Goal: Task Accomplishment & Management: Use online tool/utility

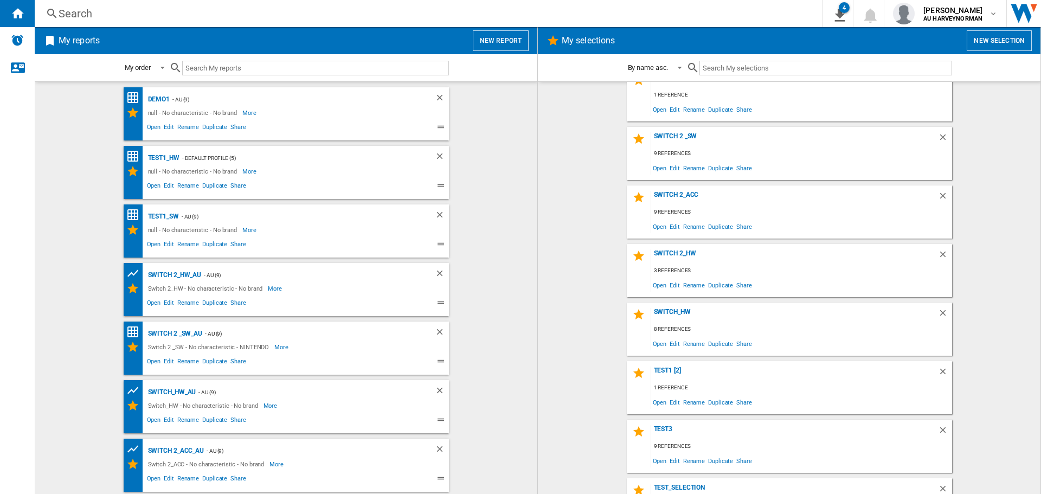
scroll to position [271, 0]
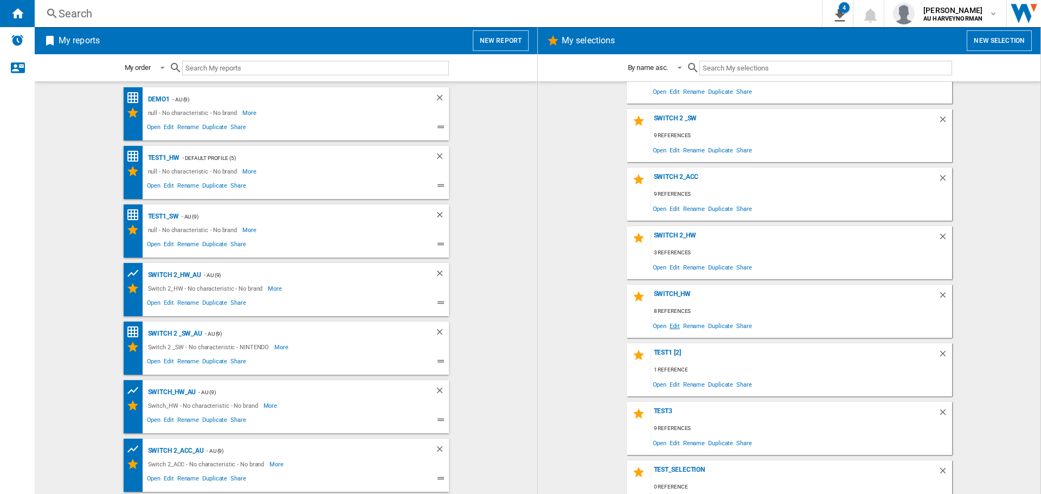
click at [668, 327] on span "Edit" at bounding box center [675, 325] width 14 height 15
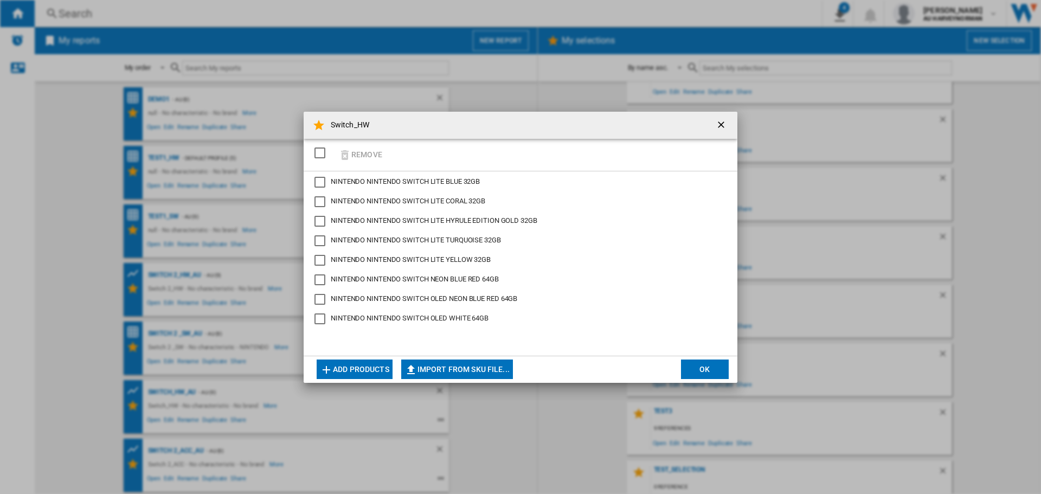
click at [362, 370] on button "Add products" at bounding box center [355, 369] width 76 height 20
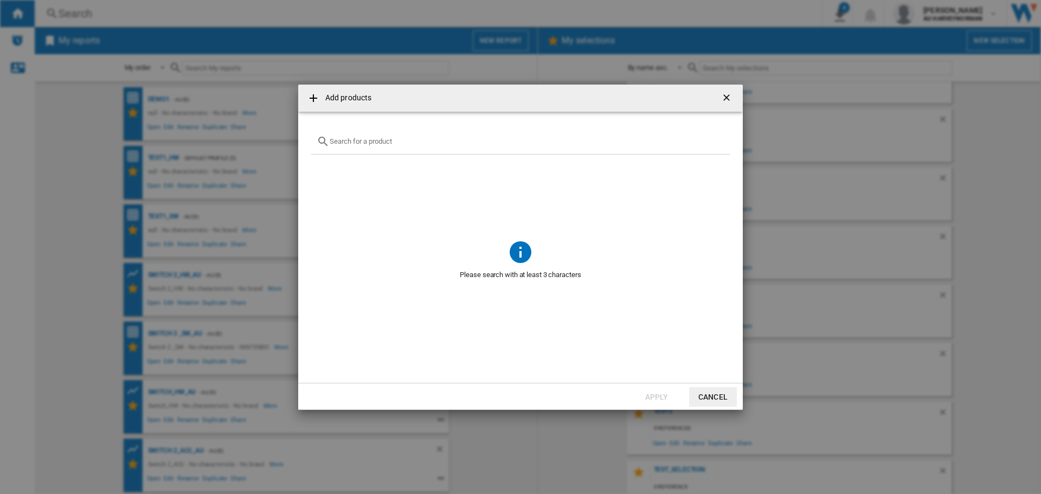
click at [355, 147] on div "Add products ..." at bounding box center [520, 141] width 418 height 25
click at [354, 143] on input "Add products ..." at bounding box center [527, 141] width 395 height 8
type input "o"
type input "switch oled"
click at [714, 396] on button "Cancel" at bounding box center [713, 397] width 48 height 20
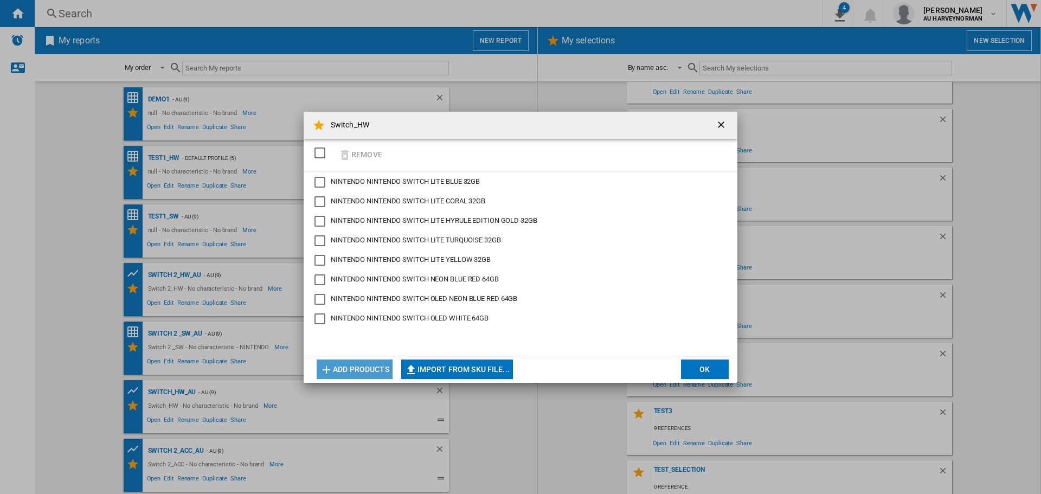
click at [343, 366] on button "Add products" at bounding box center [355, 369] width 76 height 20
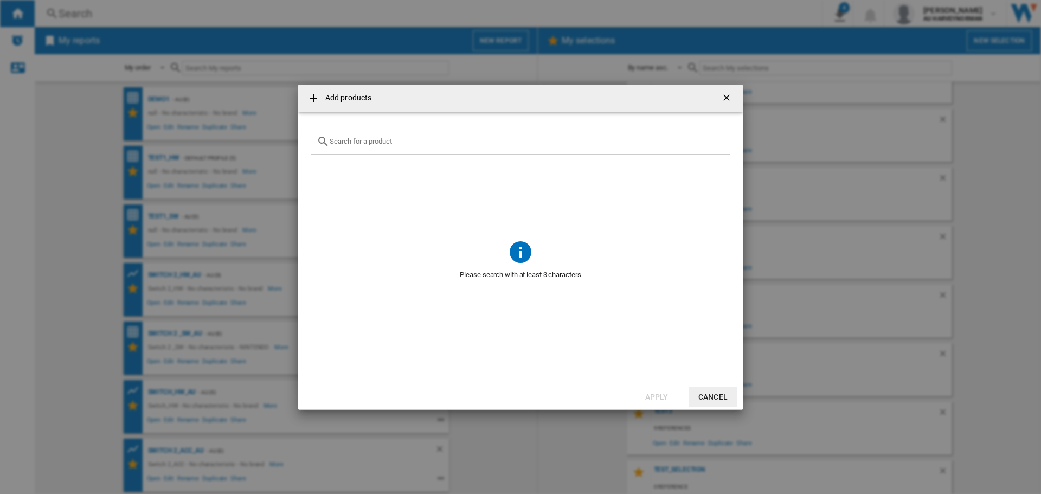
click at [347, 144] on input "Add products ..." at bounding box center [527, 141] width 395 height 8
type input "w"
type input "s"
type input "switch console"
click at [706, 390] on button "Cancel" at bounding box center [713, 397] width 48 height 20
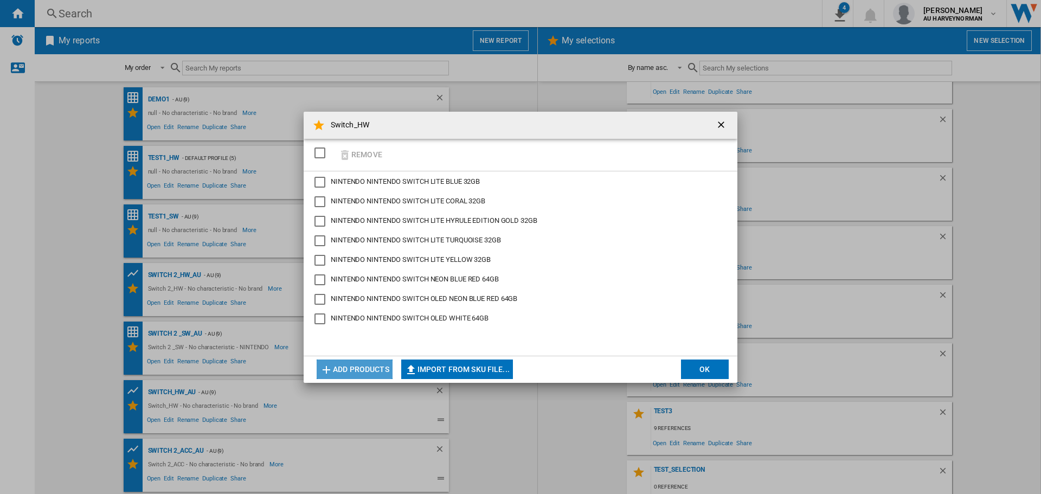
click at [370, 370] on button "Add products" at bounding box center [355, 369] width 76 height 20
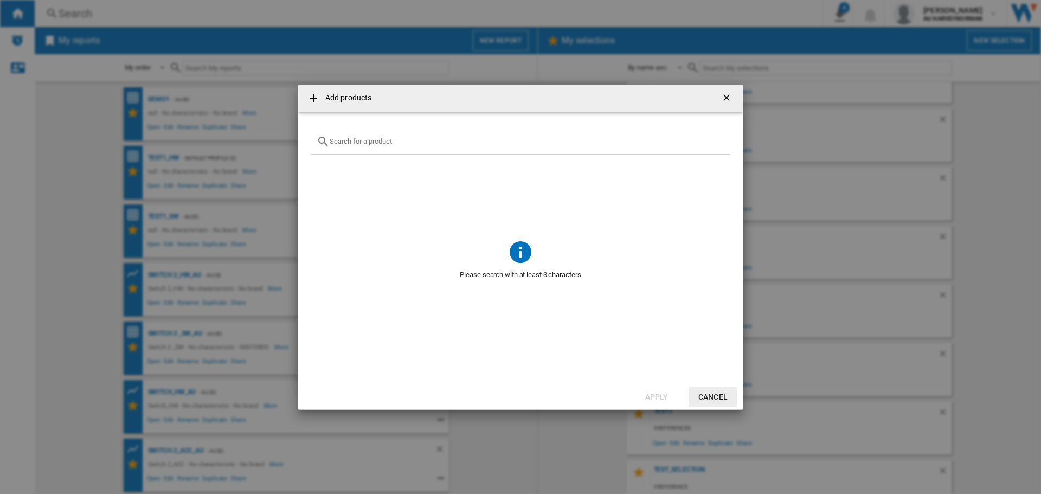
click at [380, 139] on input "Add products ..." at bounding box center [527, 141] width 395 height 8
type input "nintendo switch"
click at [700, 395] on button "Cancel" at bounding box center [713, 397] width 48 height 20
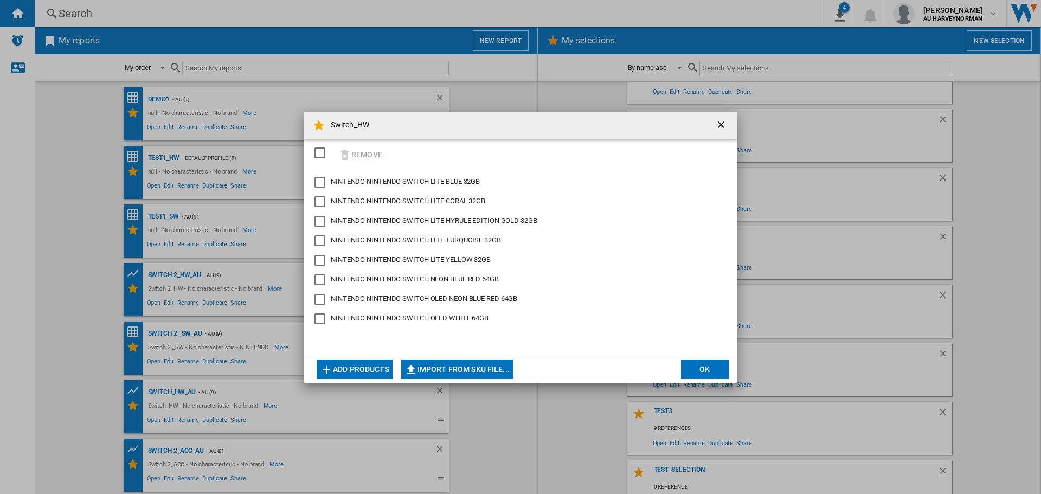
click at [700, 373] on button "OK" at bounding box center [705, 369] width 48 height 20
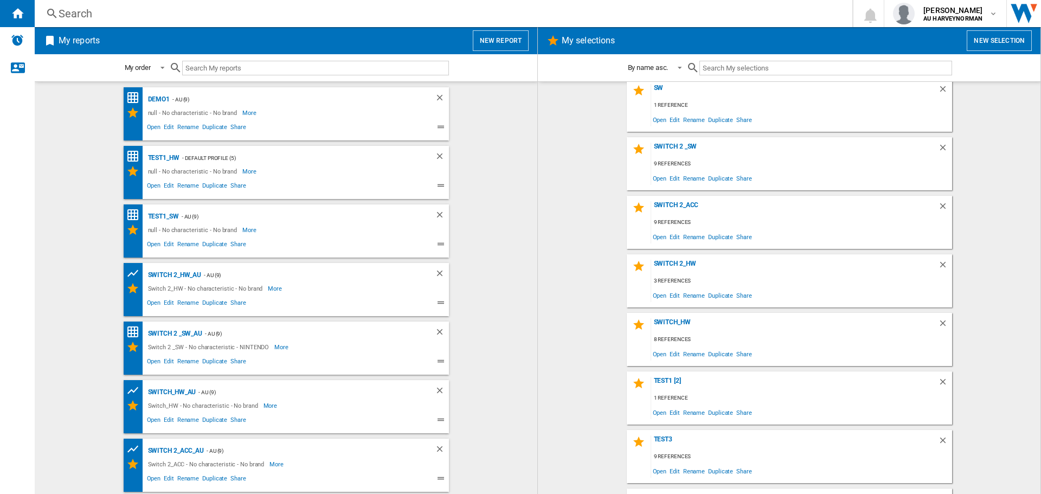
scroll to position [271, 0]
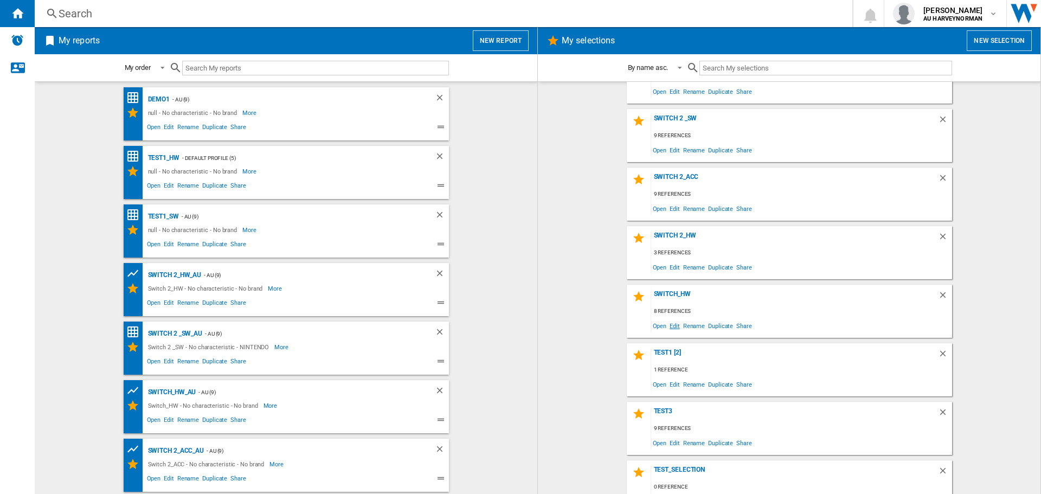
click at [669, 325] on span "Edit" at bounding box center [675, 325] width 14 height 15
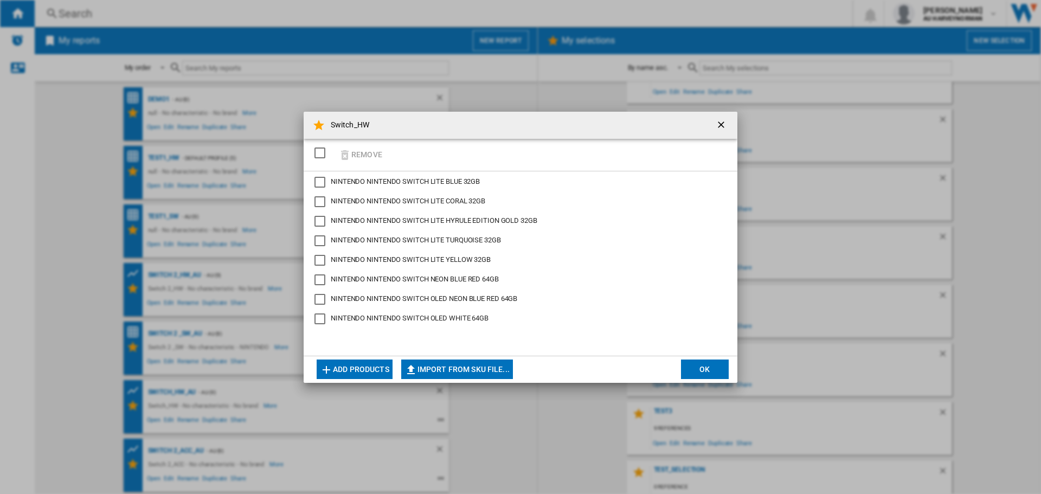
click at [347, 370] on button "Add products" at bounding box center [355, 369] width 76 height 20
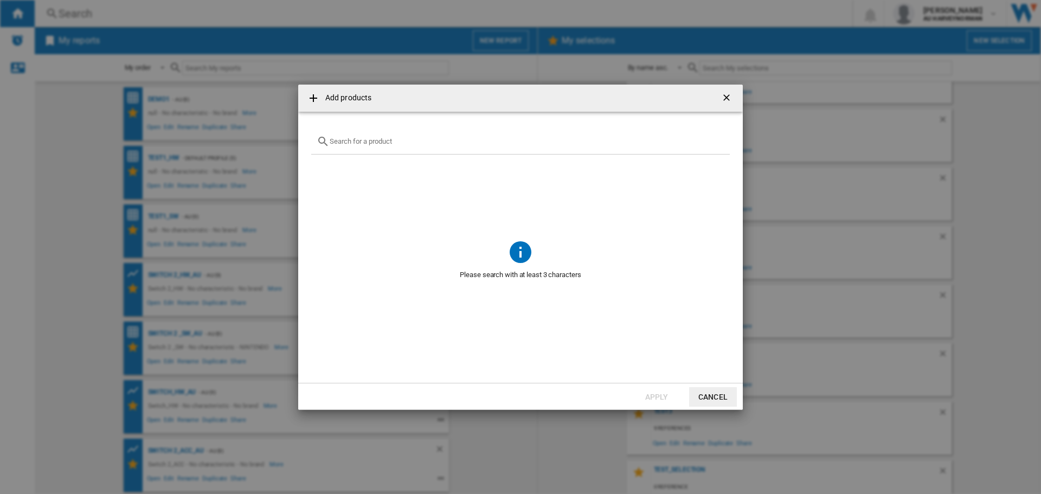
click at [396, 130] on div at bounding box center [520, 141] width 418 height 25
click at [396, 144] on input "text" at bounding box center [527, 141] width 395 height 8
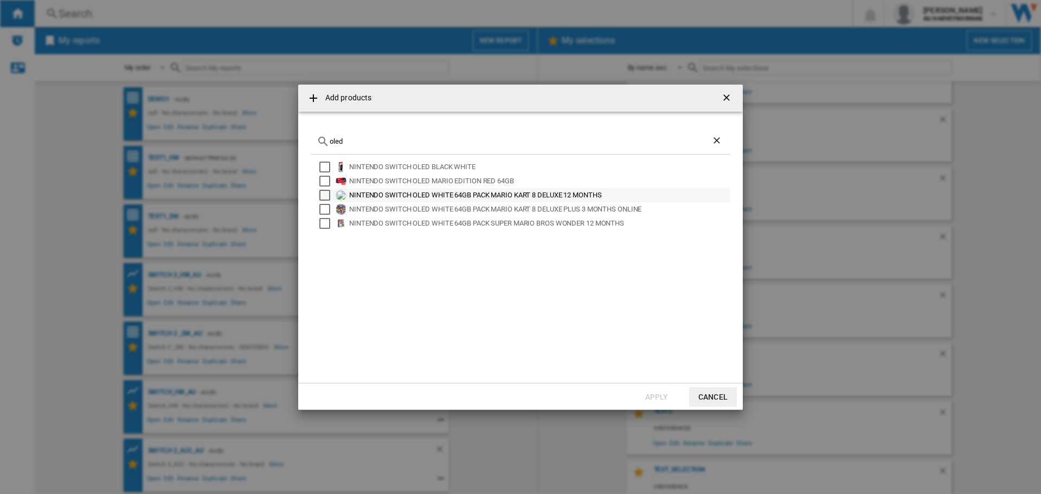
type input "oled"
click at [413, 196] on div "NINTENDO SWITCH OLED WHITE 64GB PACK MARIO KART 8 DELUXE 12 MONTHS" at bounding box center [538, 195] width 379 height 11
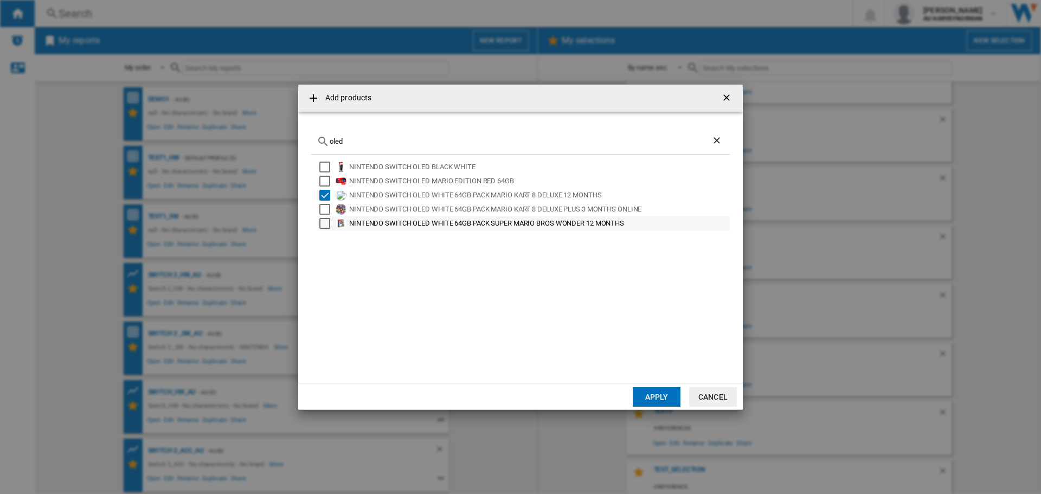
click at [605, 220] on div "NINTENDO SWITCH OLED WHITE 64GB PACK SUPER MARIO BROS WONDER 12 MONTHS" at bounding box center [538, 223] width 379 height 11
click at [672, 392] on button "Apply" at bounding box center [657, 397] width 48 height 20
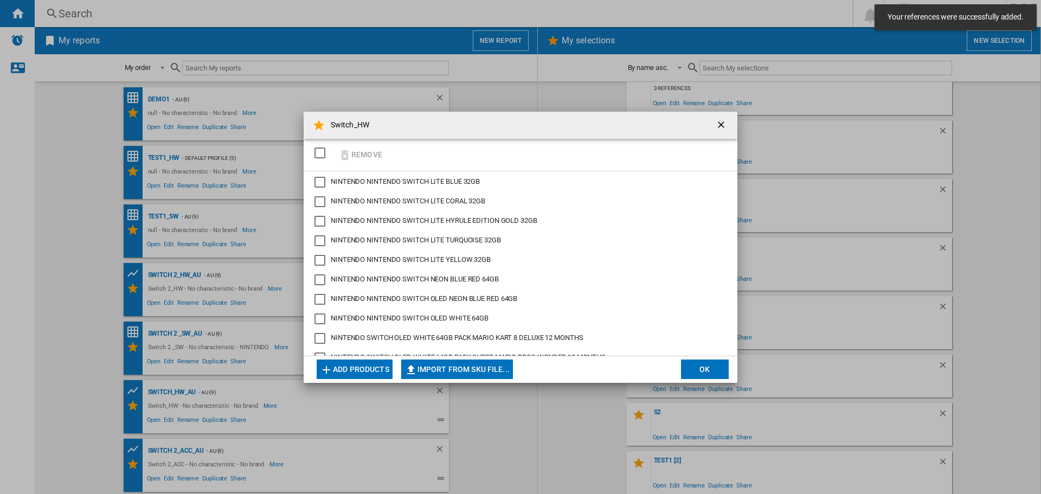
scroll to position [349, 0]
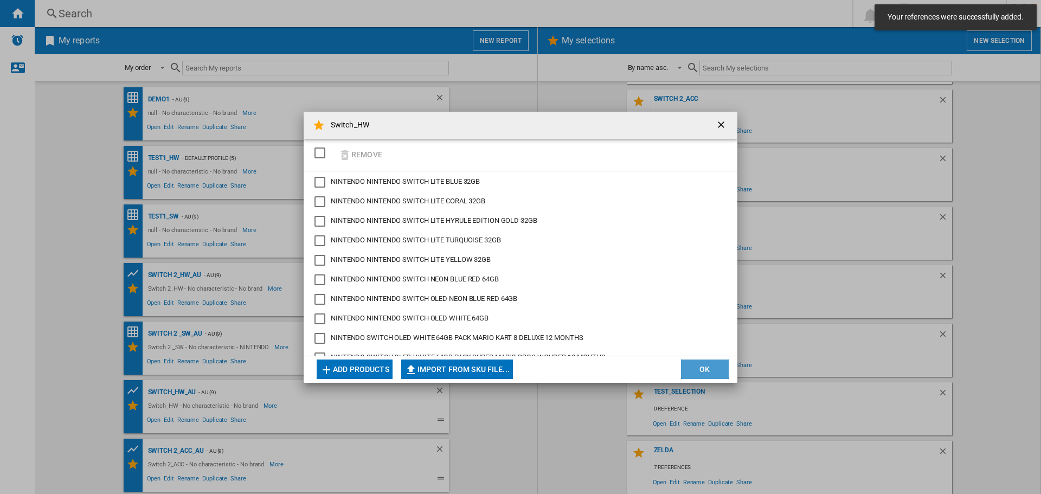
click at [682, 374] on button "OK" at bounding box center [705, 369] width 48 height 20
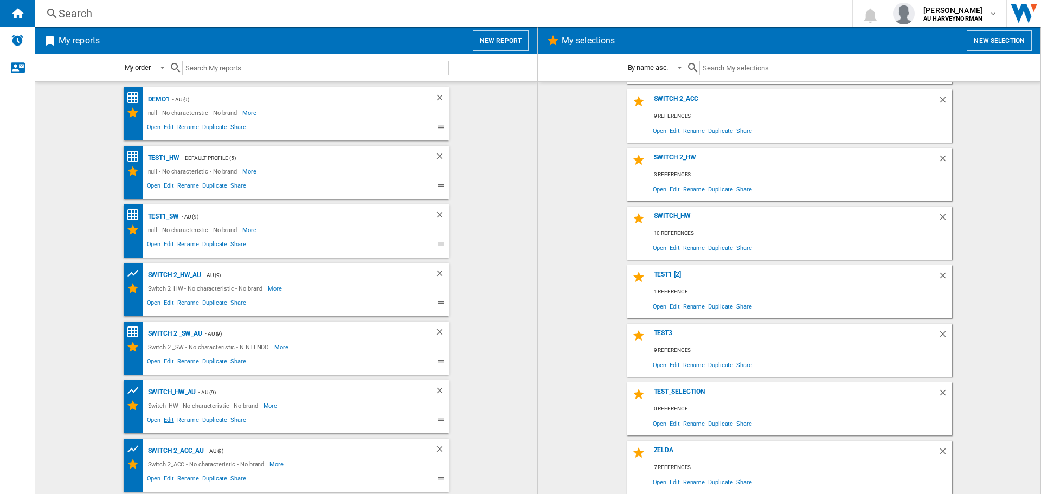
click at [168, 422] on span "Edit" at bounding box center [169, 421] width 14 height 13
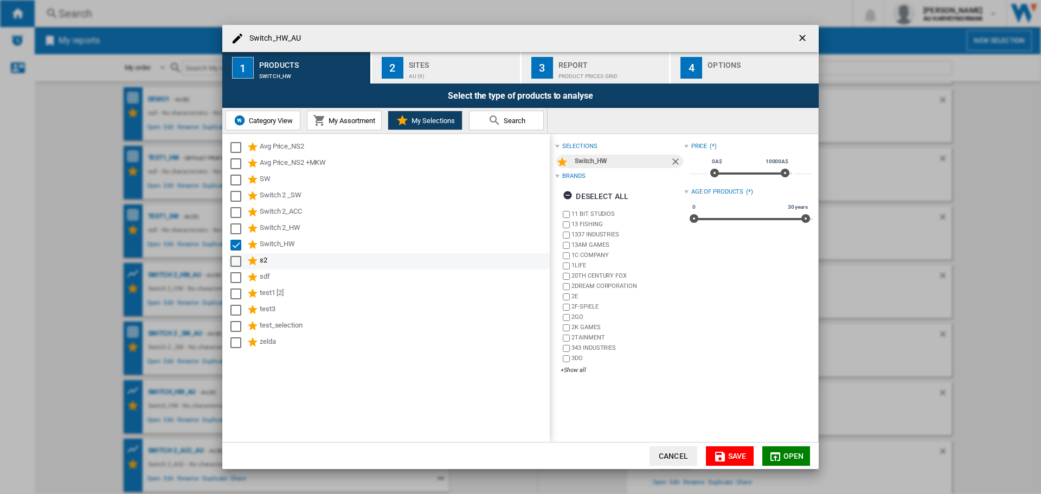
drag, startPoint x: 235, startPoint y: 244, endPoint x: 231, endPoint y: 268, distance: 24.7
click at [235, 244] on div "Select" at bounding box center [235, 245] width 11 height 11
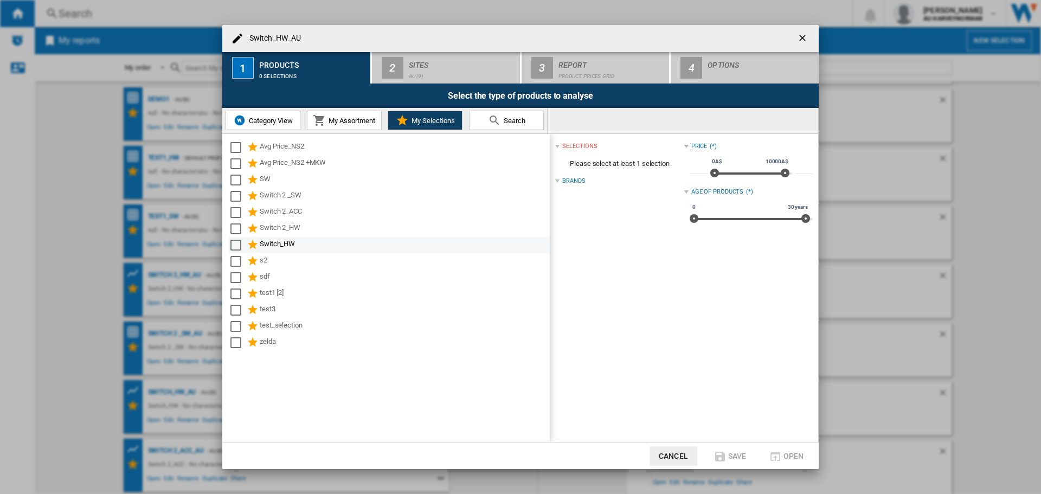
click at [235, 245] on div "Select" at bounding box center [235, 245] width 11 height 11
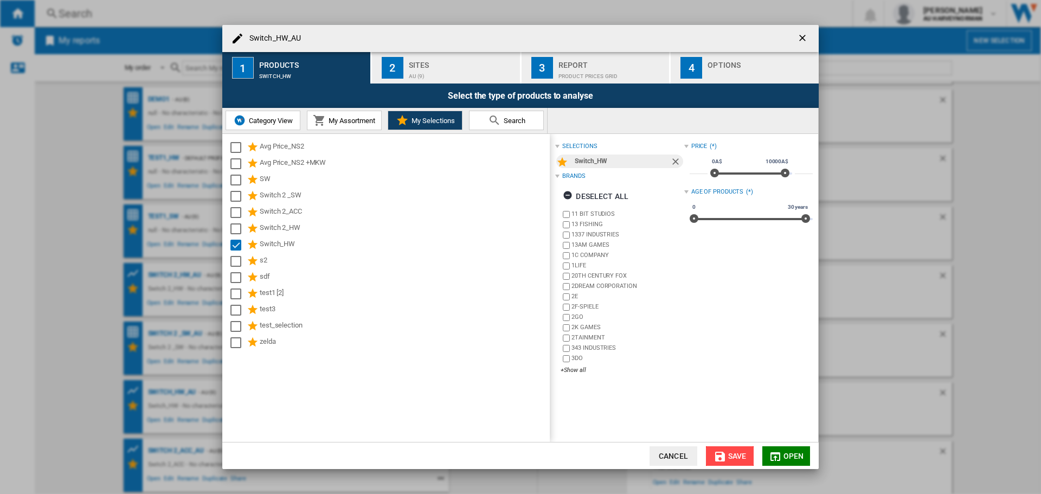
click at [733, 459] on span "Save" at bounding box center [737, 456] width 18 height 9
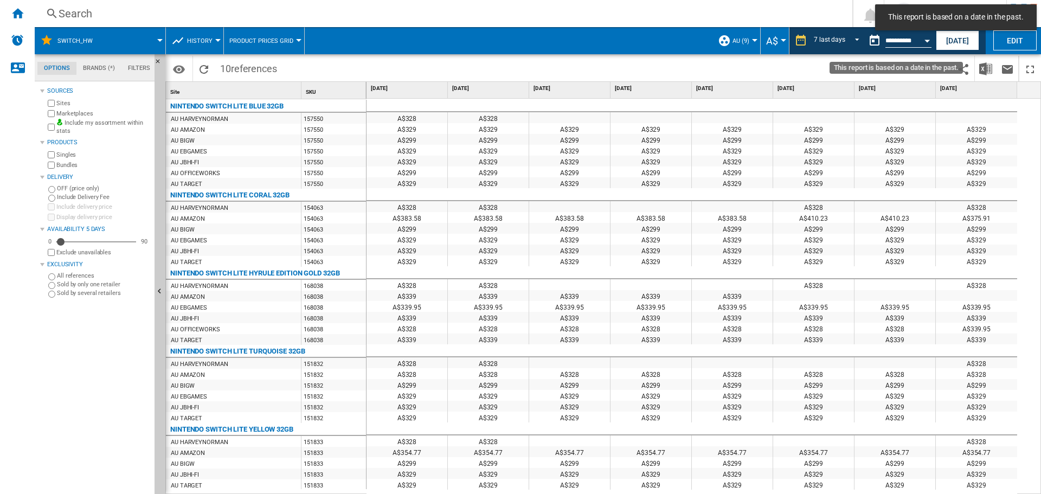
click at [911, 42] on input "**********" at bounding box center [908, 42] width 46 height 10
click at [926, 38] on button "Open calendar" at bounding box center [927, 39] width 20 height 20
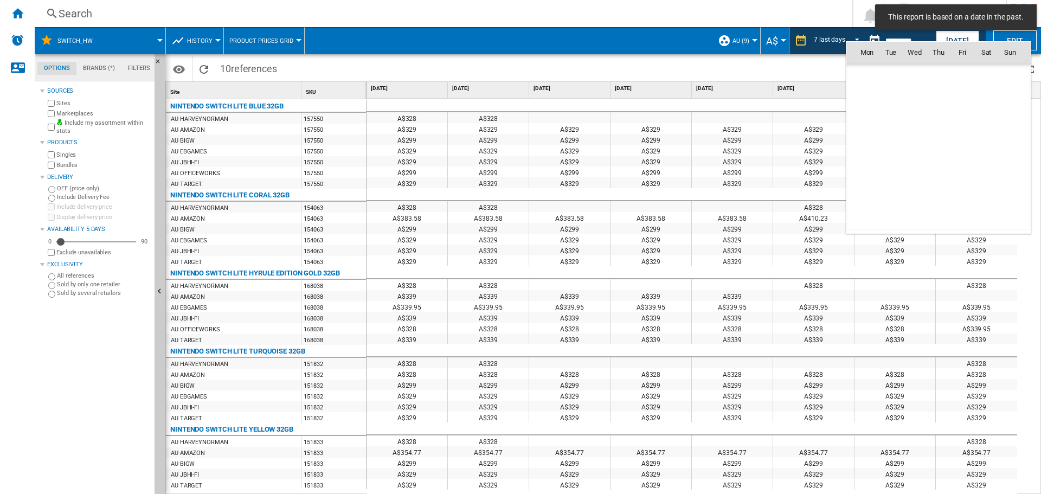
scroll to position [5171, 0]
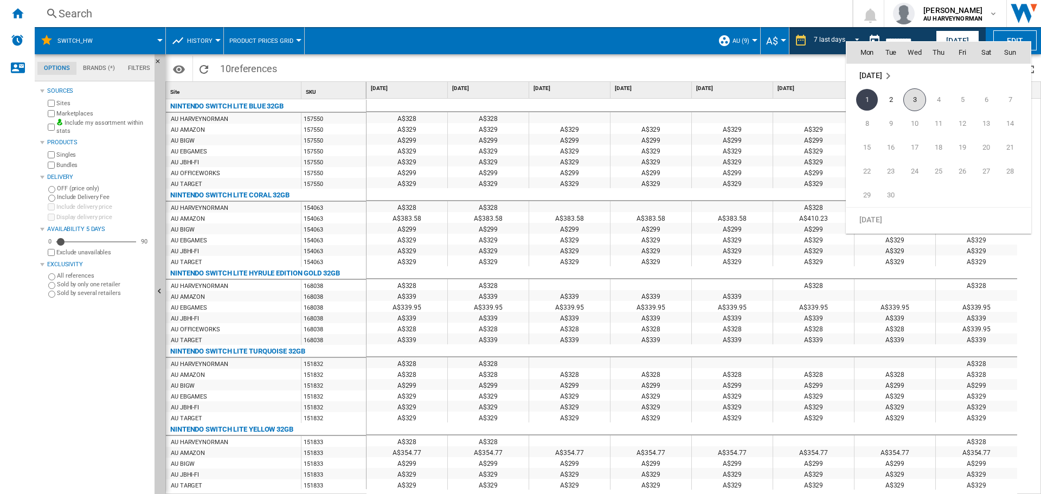
click at [917, 102] on span "3" at bounding box center [914, 99] width 23 height 23
type input "**********"
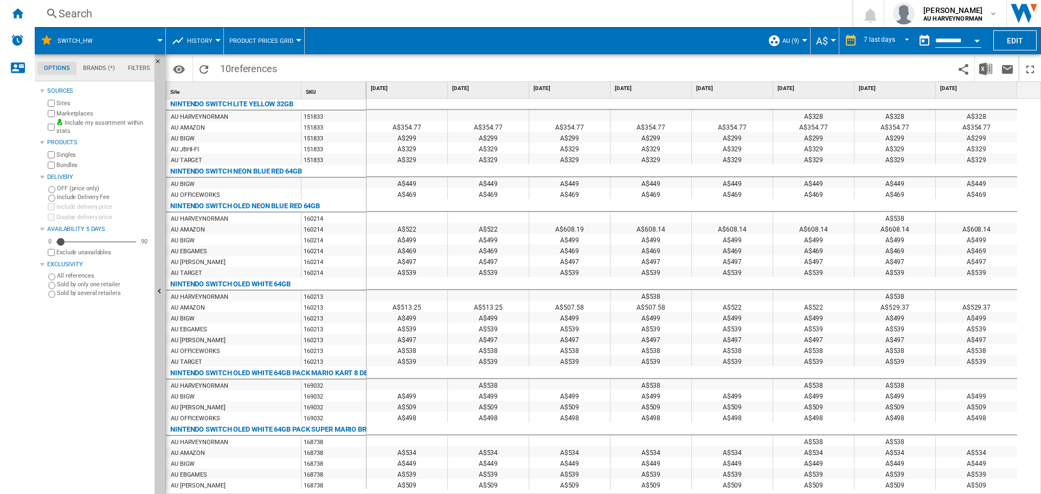
scroll to position [325, 0]
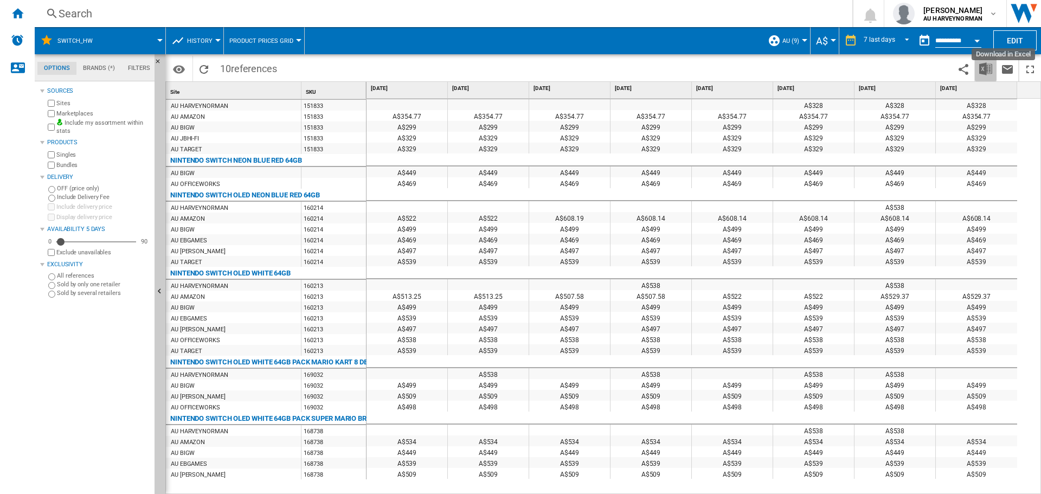
click at [988, 70] on img "Download in Excel" at bounding box center [985, 68] width 13 height 13
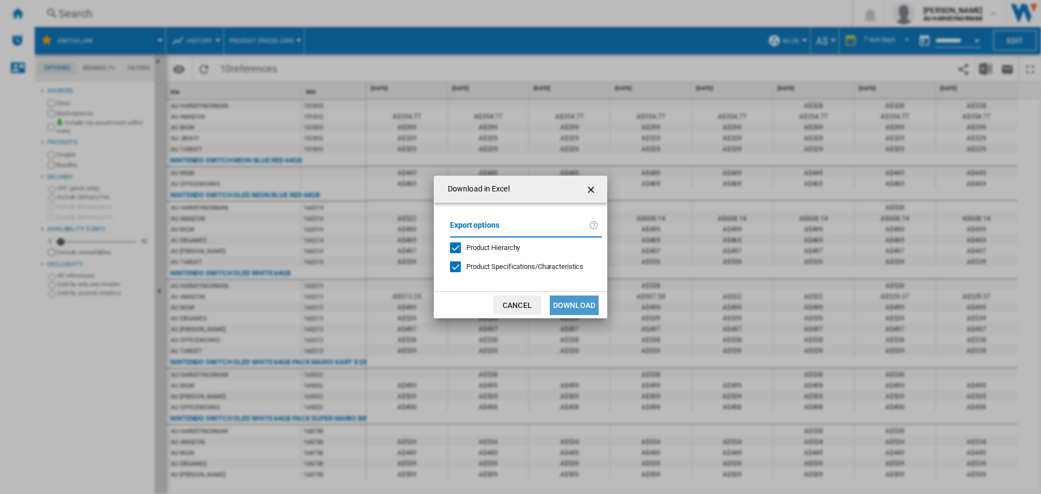
click at [563, 304] on button "Download" at bounding box center [574, 305] width 49 height 20
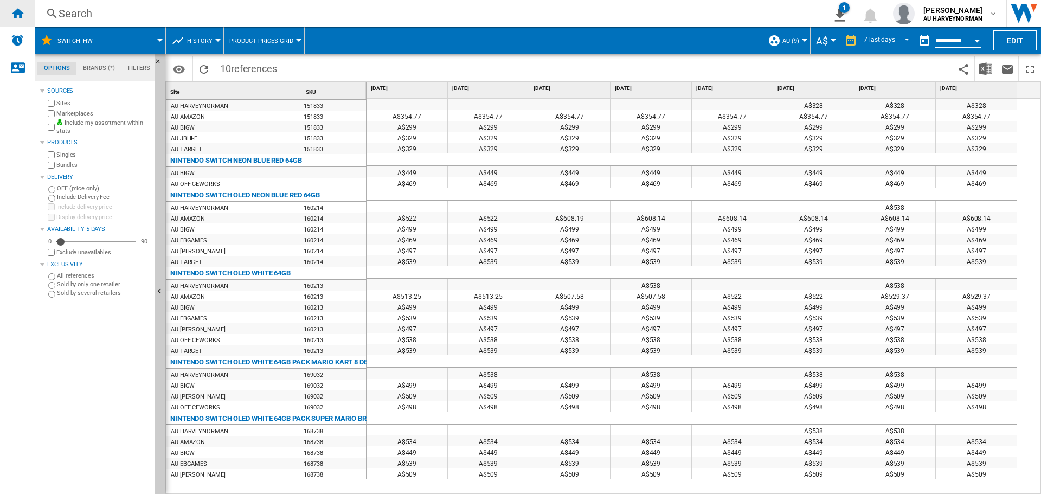
click at [16, 15] on ng-md-icon "Home" at bounding box center [17, 13] width 13 height 13
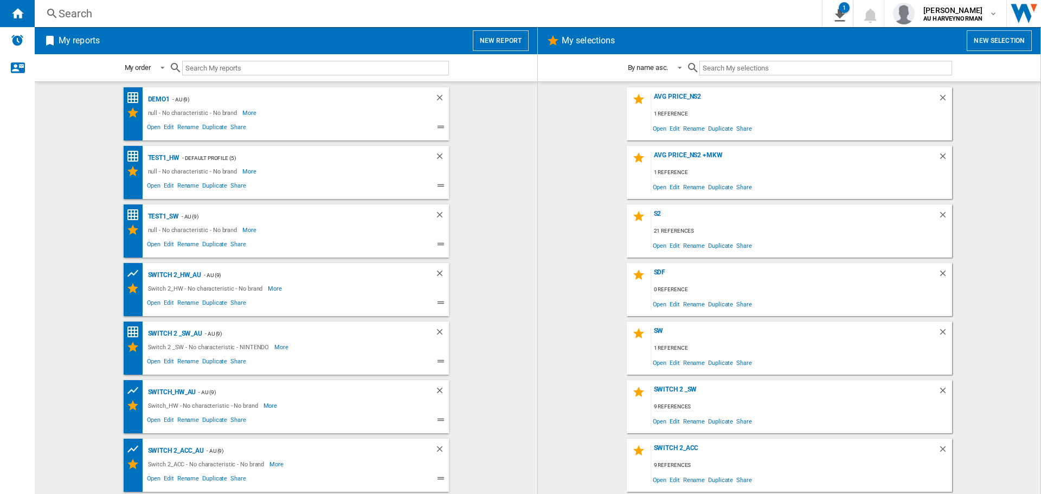
click at [976, 44] on button "New selection" at bounding box center [998, 40] width 65 height 21
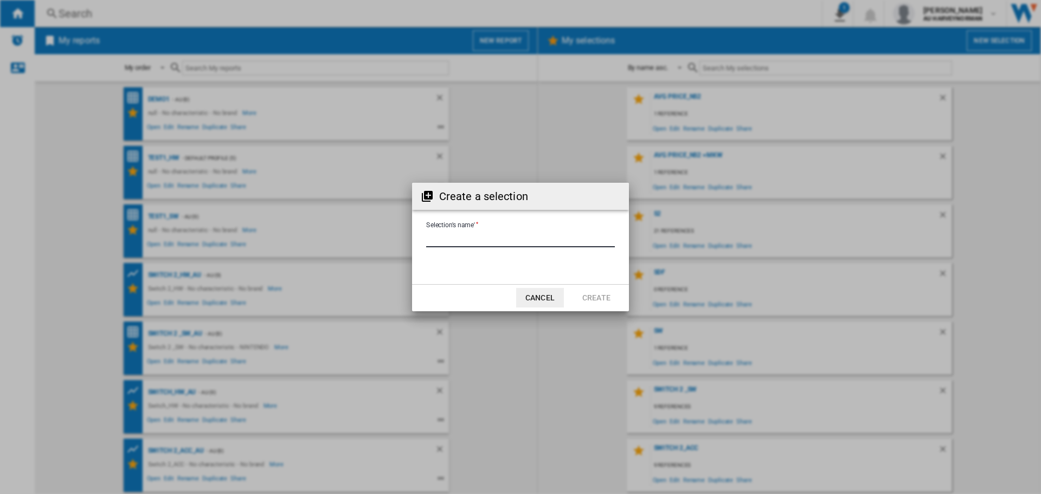
click at [493, 242] on input "Selection's name'" at bounding box center [520, 239] width 189 height 16
type input "*********"
click at [590, 294] on button "Create" at bounding box center [596, 298] width 48 height 20
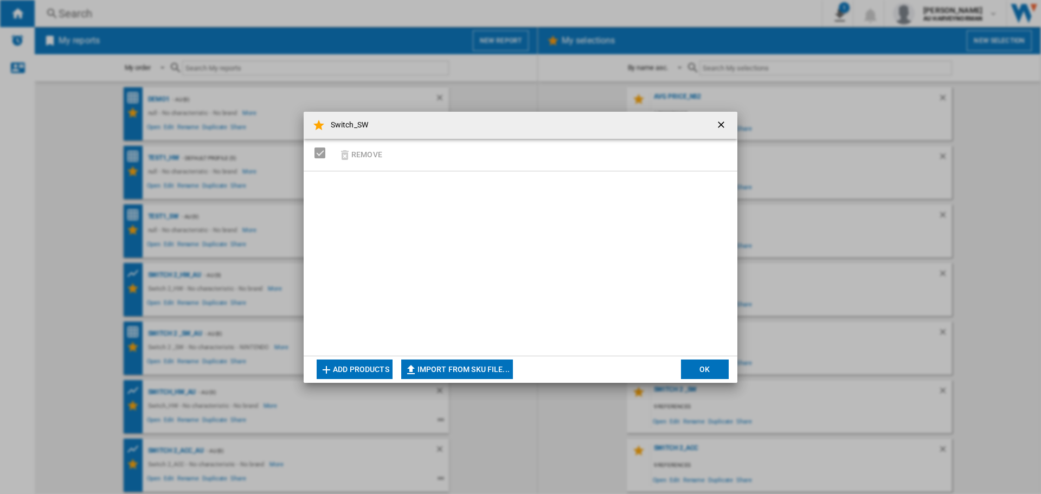
click at [377, 369] on button "Add products" at bounding box center [355, 369] width 76 height 20
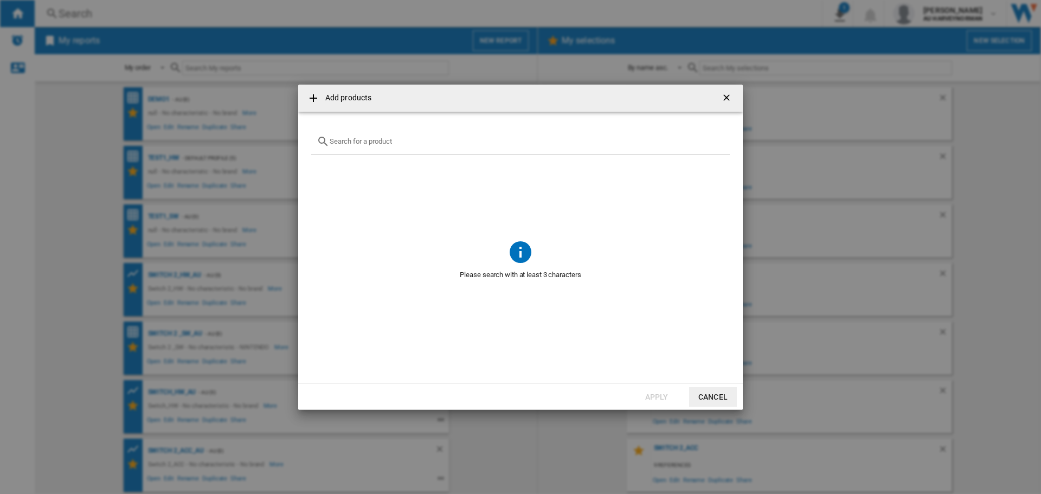
click at [346, 146] on div "Add products ..." at bounding box center [520, 141] width 418 height 25
click at [347, 141] on input "Add products ..." at bounding box center [527, 141] width 395 height 8
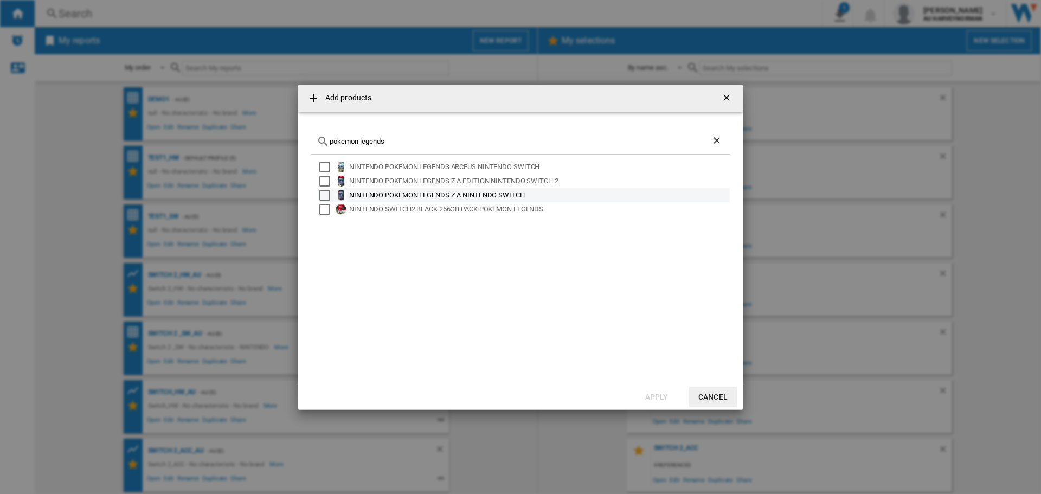
type input "pokemon legends"
click at [448, 194] on div "NINTENDO POKEMON LEGENDS Z A NINTENDO SWITCH" at bounding box center [538, 195] width 379 height 11
drag, startPoint x: 660, startPoint y: 392, endPoint x: 739, endPoint y: 392, distance: 79.7
click at [661, 392] on button "Apply" at bounding box center [657, 397] width 48 height 20
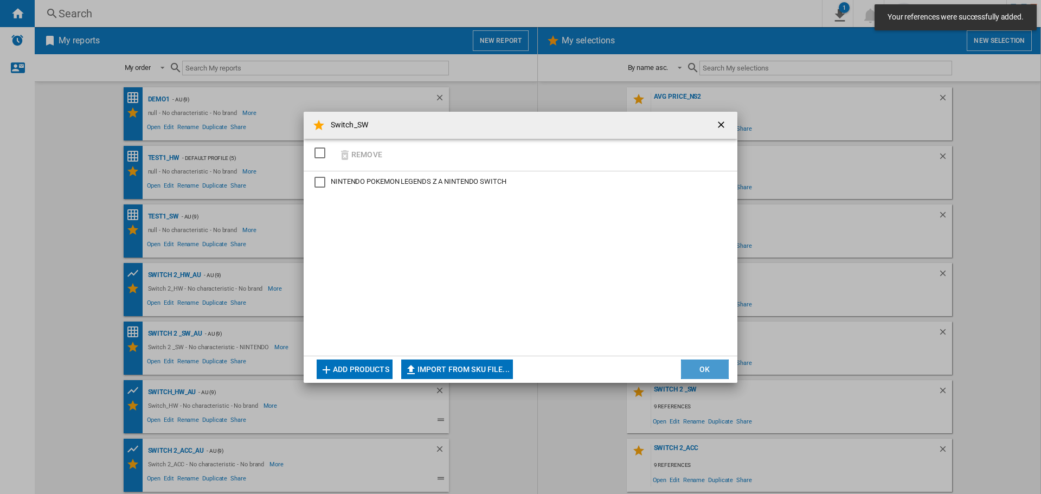
click at [706, 367] on button "OK" at bounding box center [705, 369] width 48 height 20
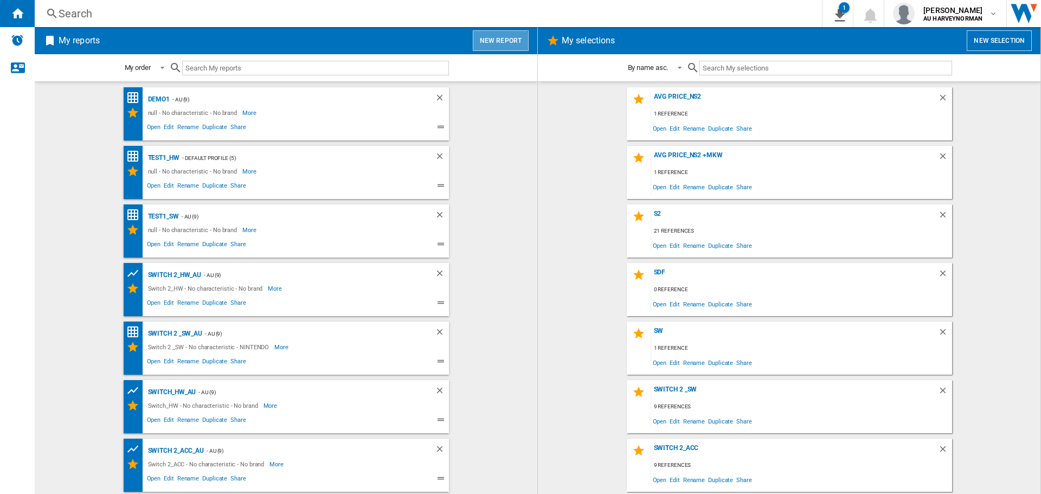
click at [493, 42] on button "New report" at bounding box center [501, 40] width 56 height 21
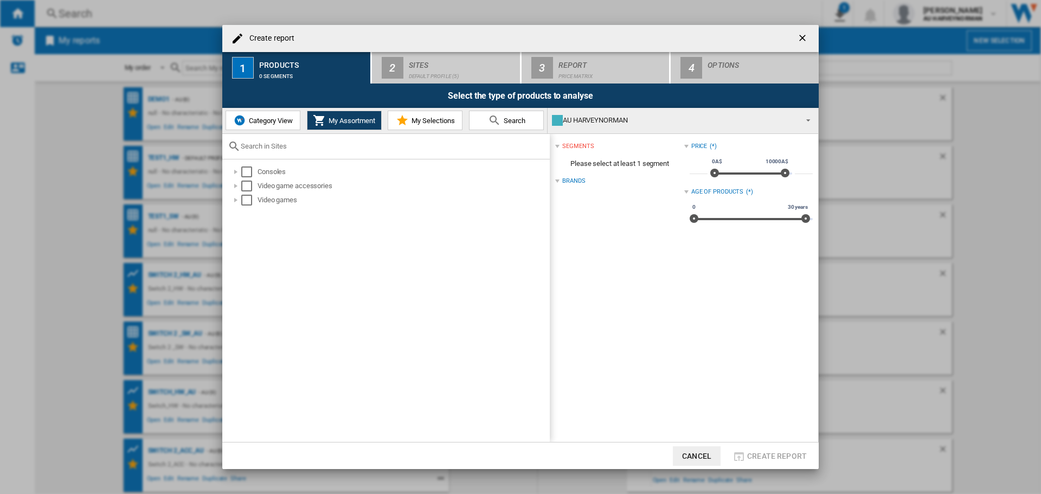
click at [410, 123] on span "My Selections" at bounding box center [432, 121] width 46 height 8
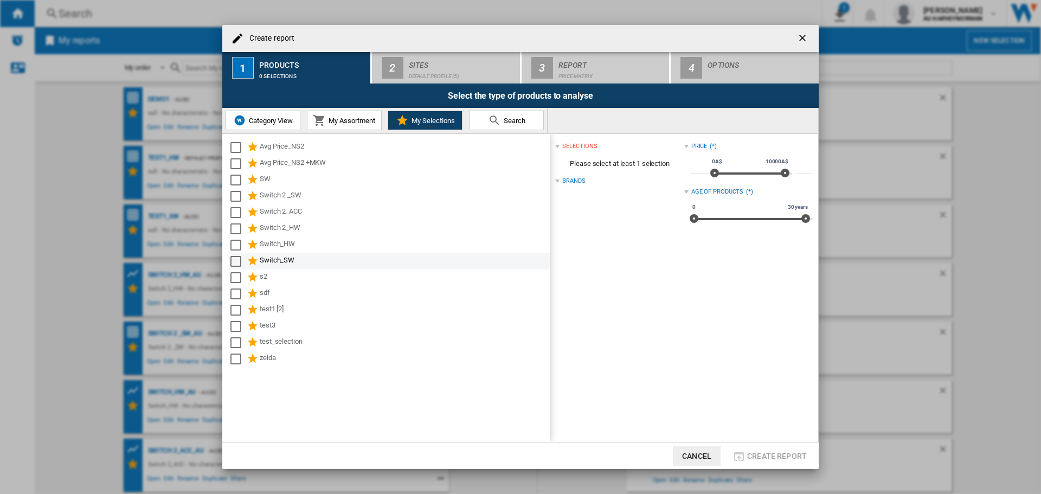
click at [270, 260] on div "Switch_SW" at bounding box center [404, 261] width 288 height 13
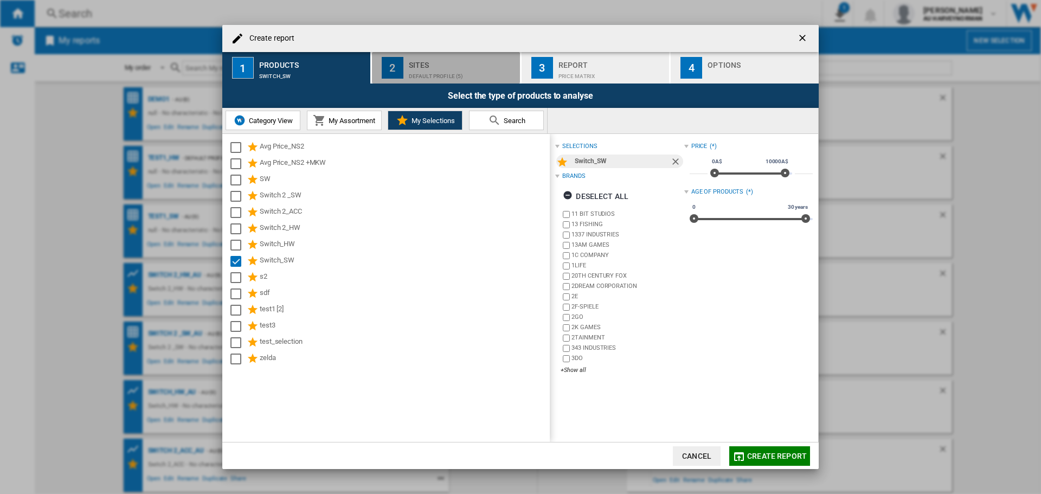
click at [448, 76] on div "Default profile (5)" at bounding box center [462, 73] width 107 height 11
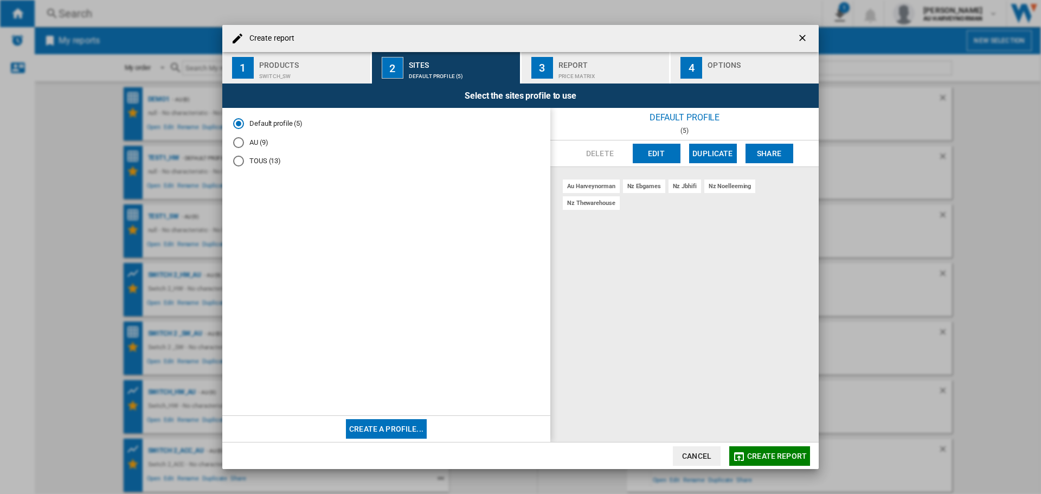
click at [249, 145] on md-radio-button "AU (9)" at bounding box center [386, 142] width 306 height 10
click at [755, 455] on span "Create report" at bounding box center [777, 456] width 60 height 9
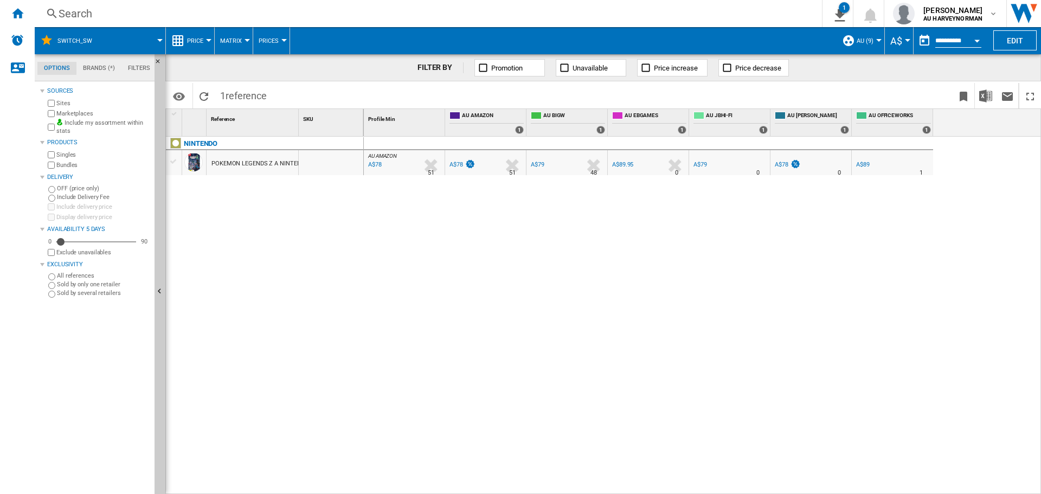
click at [197, 35] on button "Price" at bounding box center [198, 40] width 22 height 27
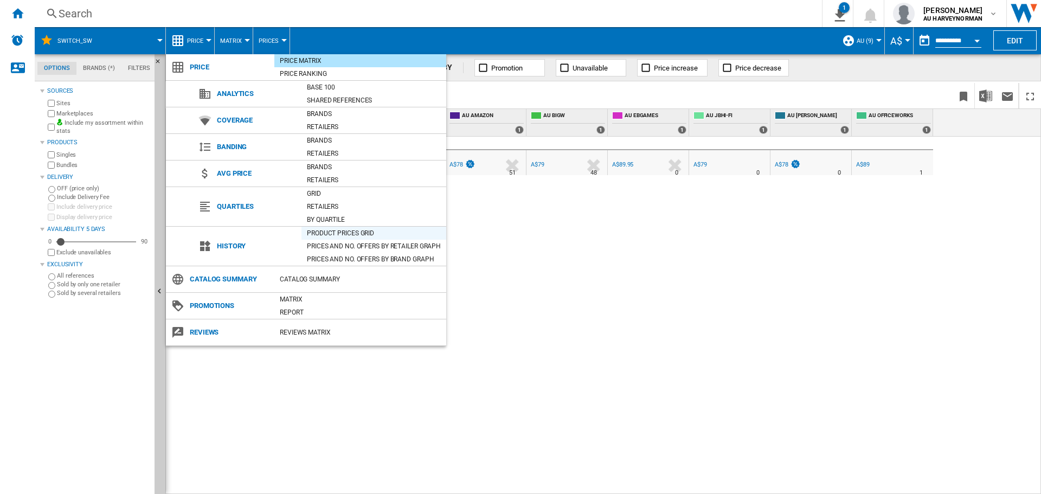
click at [328, 228] on div "Product prices grid" at bounding box center [373, 233] width 145 height 11
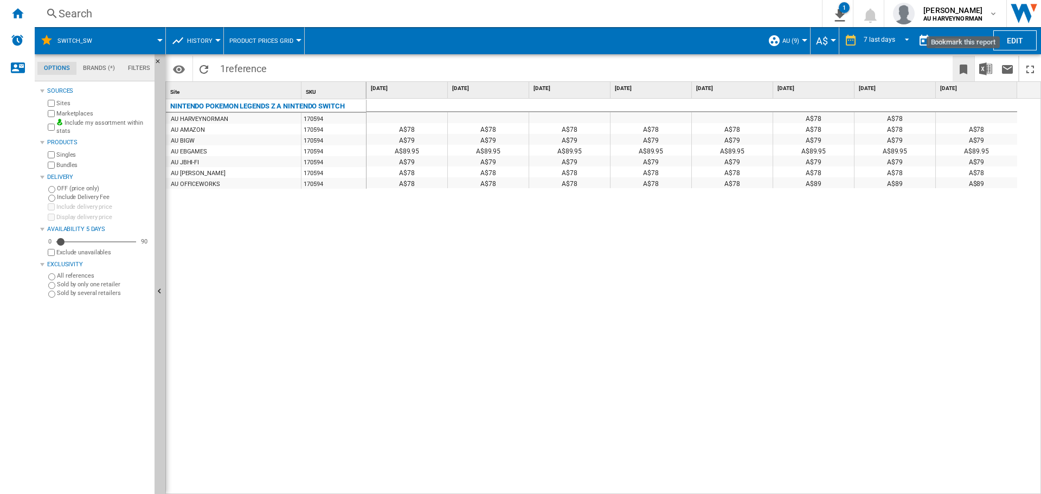
click at [970, 65] on button "Bookmark this report" at bounding box center [963, 68] width 22 height 25
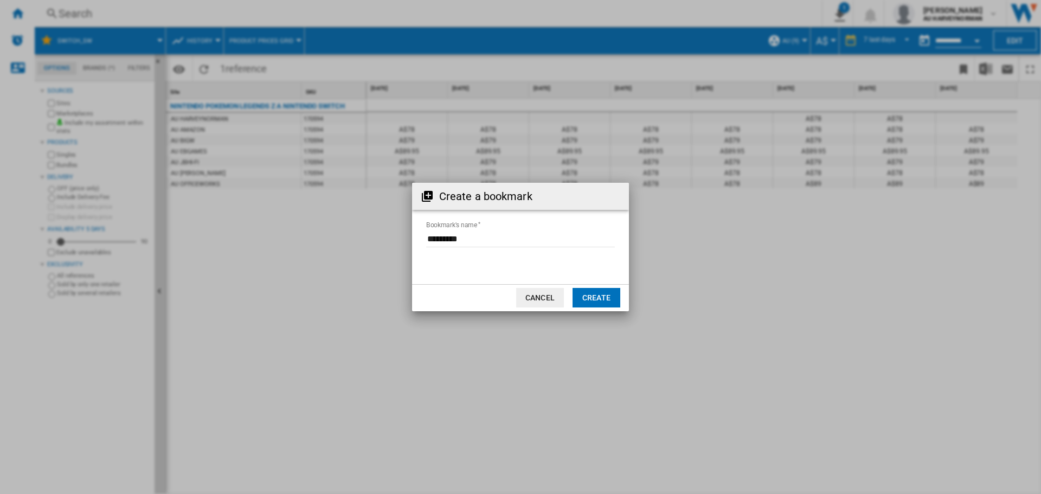
click at [506, 236] on input "Bookmark's name" at bounding box center [520, 239] width 189 height 16
type input "**********"
click at [604, 301] on button "Create" at bounding box center [596, 298] width 48 height 20
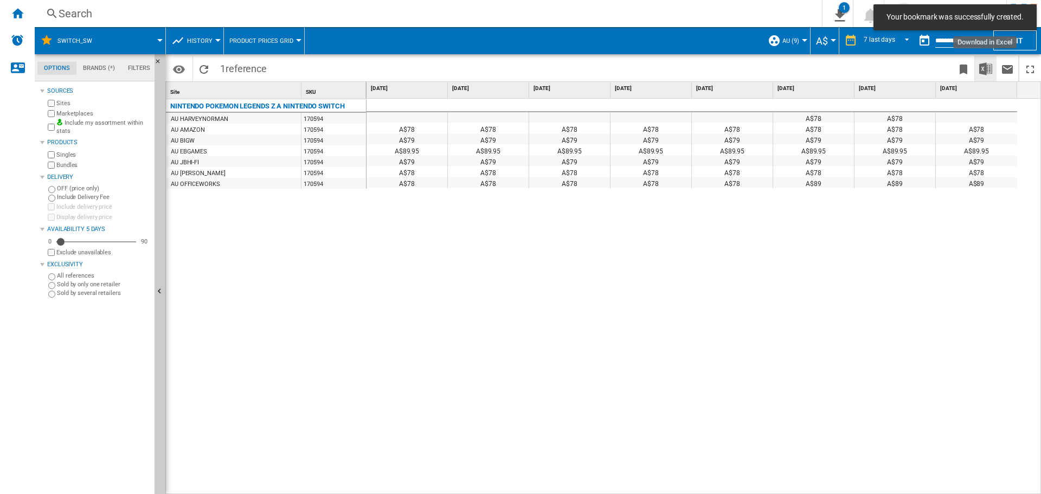
click at [982, 71] on img "Download in Excel" at bounding box center [985, 68] width 13 height 13
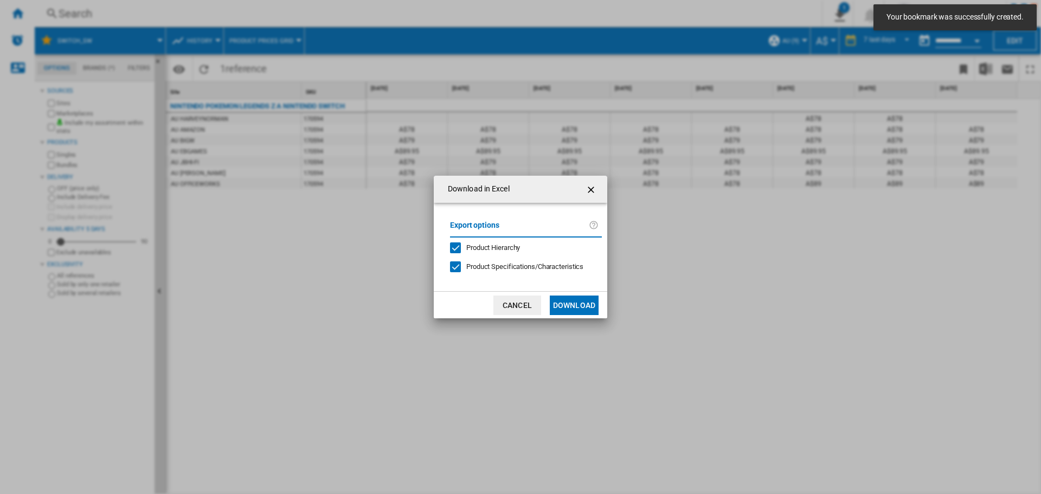
click at [587, 305] on button "Download" at bounding box center [574, 305] width 49 height 20
